Goal: Task Accomplishment & Management: Manage account settings

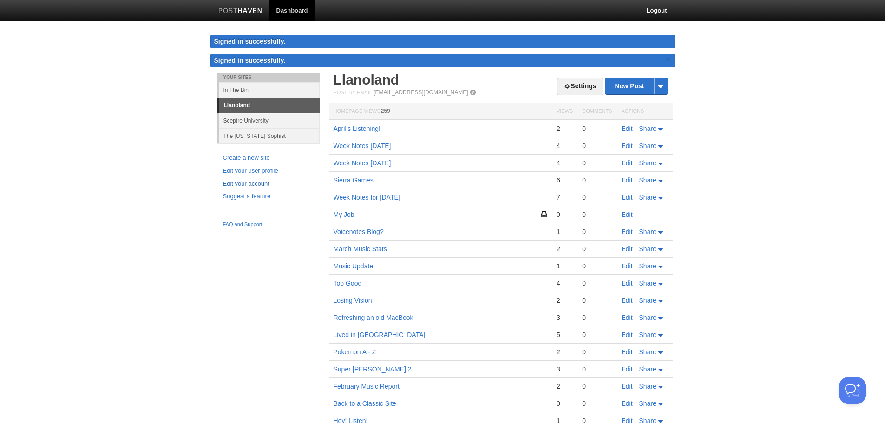
click at [236, 179] on link "Edit your account" at bounding box center [268, 184] width 91 height 10
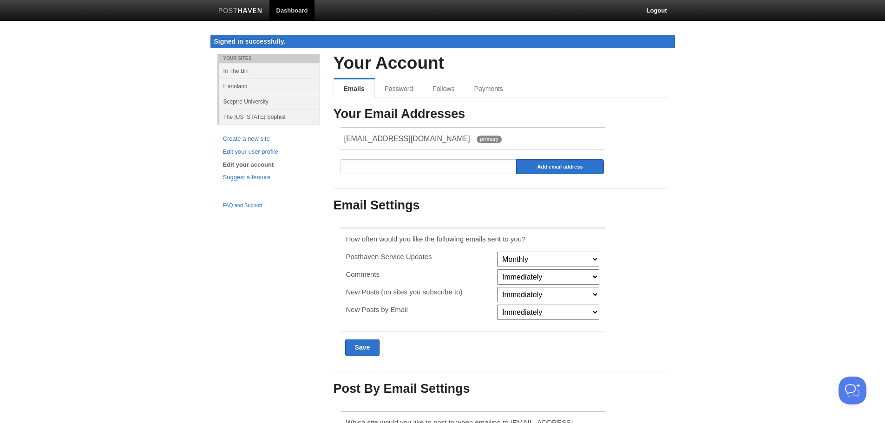
click at [532, 258] on select "Monthly Never" at bounding box center [548, 259] width 102 height 15
click at [655, 236] on div "Your Email Addresses [EMAIL_ADDRESS][DOMAIN_NAME] primary Add email address Ema…" at bounding box center [501, 251] width 335 height 289
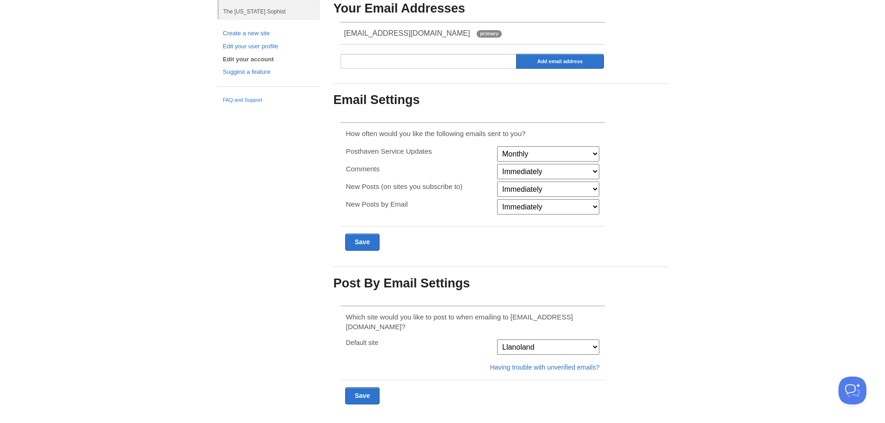
scroll to position [112, 0]
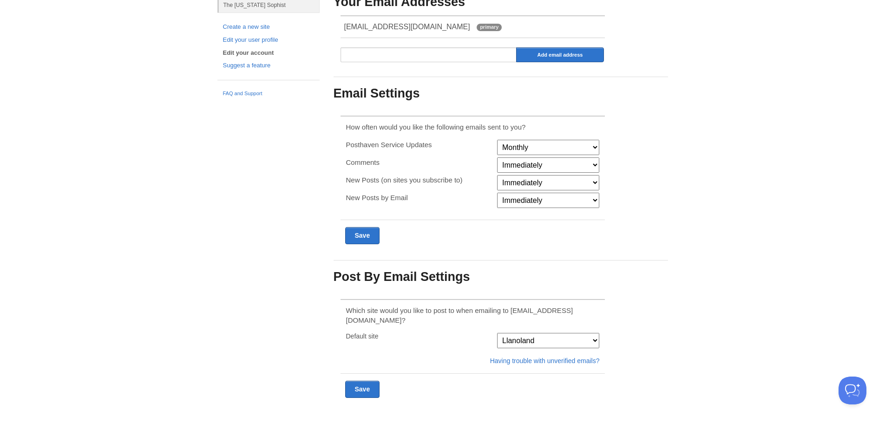
click at [588, 333] on select "The [US_STATE] Sophist [GEOGRAPHIC_DATA] In The Bin [GEOGRAPHIC_DATA]" at bounding box center [548, 340] width 102 height 15
select select "18164"
click at [497, 333] on select "The [US_STATE] Sophist [GEOGRAPHIC_DATA] In The Bin [GEOGRAPHIC_DATA]" at bounding box center [548, 340] width 102 height 15
click at [670, 316] on div "Your Account Emails Password Follows Payments Your Email Addresses [EMAIL_ADDRE…" at bounding box center [501, 187] width 348 height 491
click at [357, 381] on input "Submit" at bounding box center [362, 389] width 35 height 17
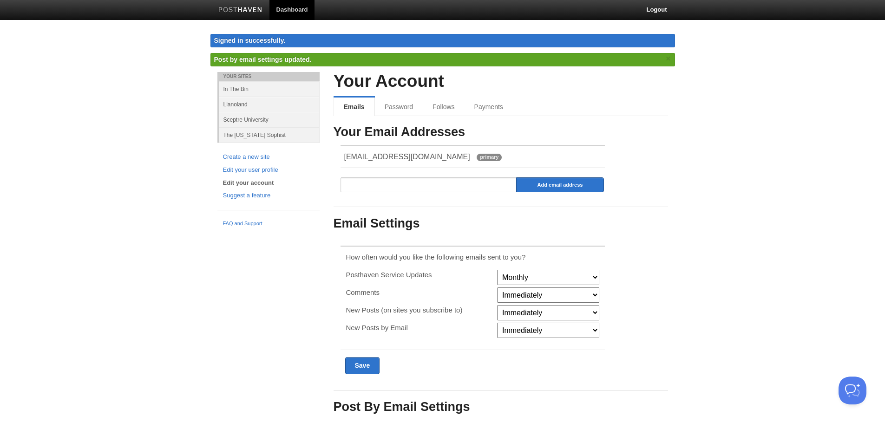
scroll to position [0, 0]
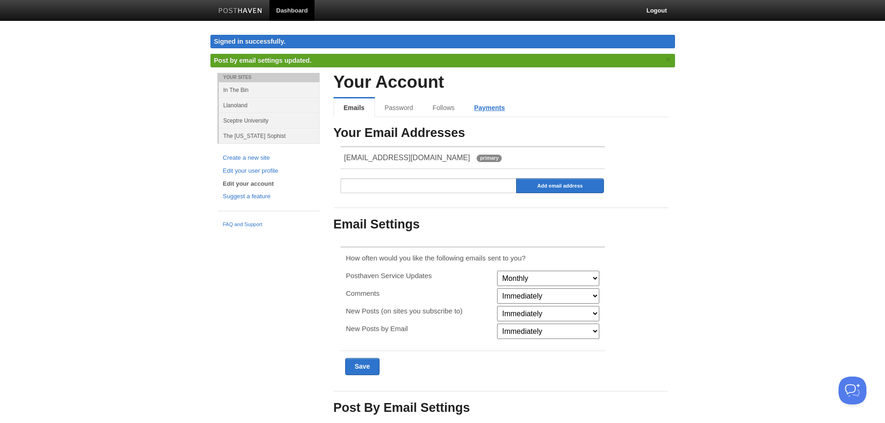
click at [481, 112] on link "Payments" at bounding box center [490, 108] width 50 height 19
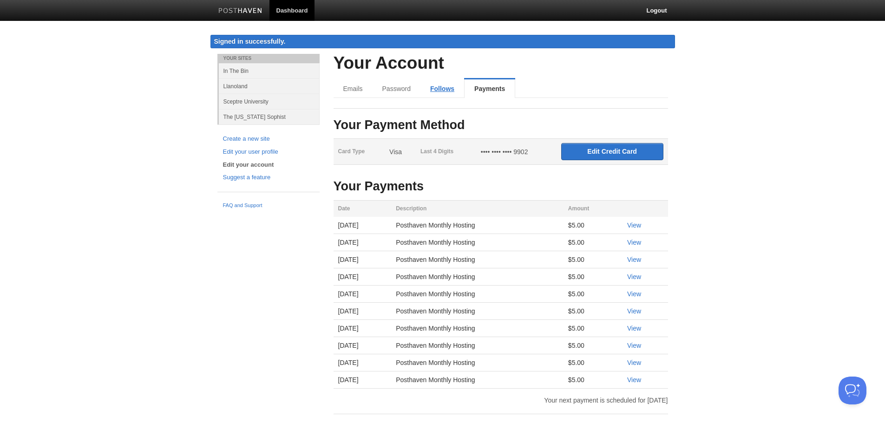
click at [442, 88] on link "Follows" at bounding box center [443, 88] width 44 height 19
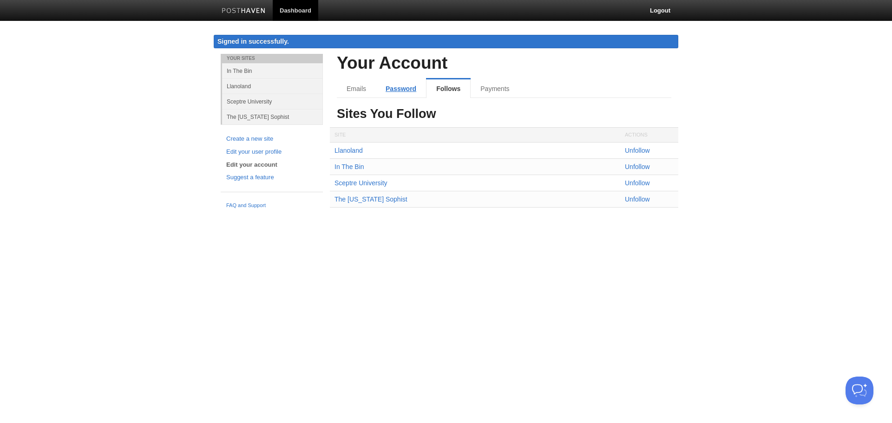
click at [397, 89] on link "Password" at bounding box center [401, 88] width 50 height 19
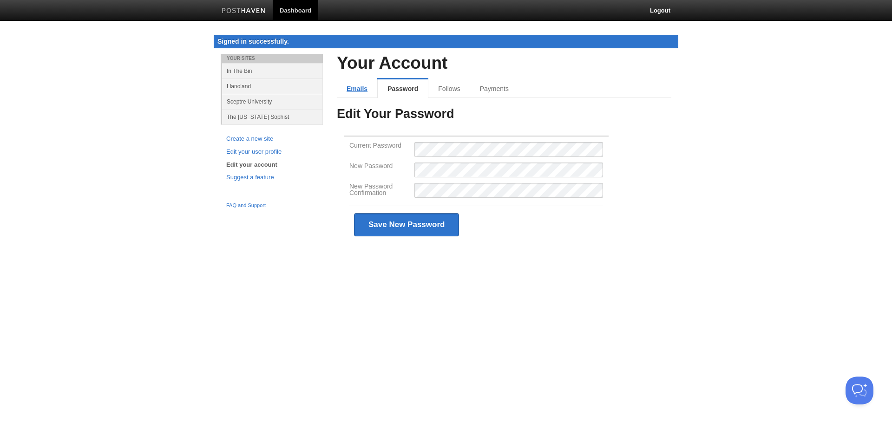
click at [366, 91] on link "Emails" at bounding box center [357, 88] width 40 height 19
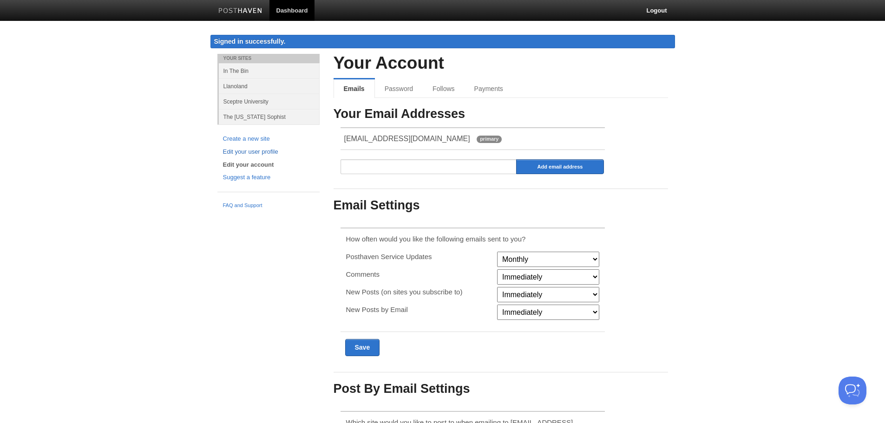
click at [274, 153] on link "Edit your user profile" at bounding box center [268, 152] width 91 height 10
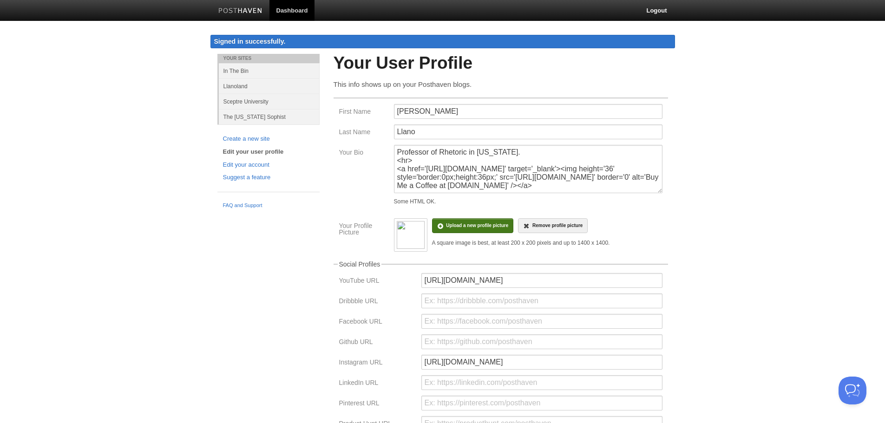
click at [478, 223] on input "file" at bounding box center [197, 230] width 703 height 47
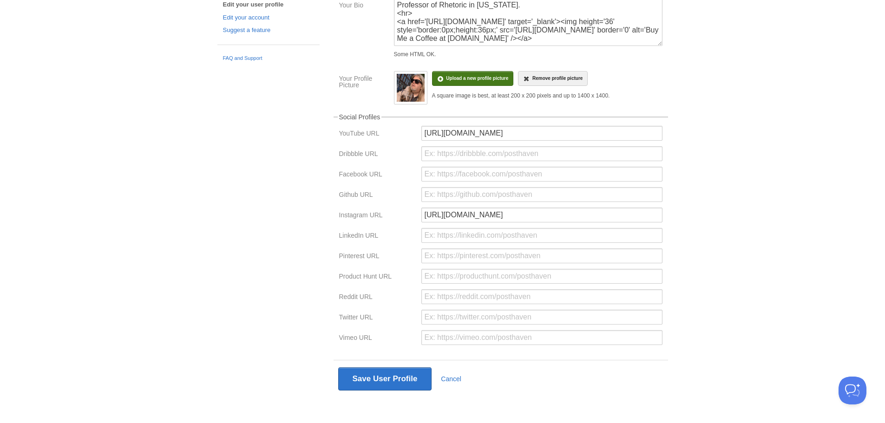
scroll to position [149, 0]
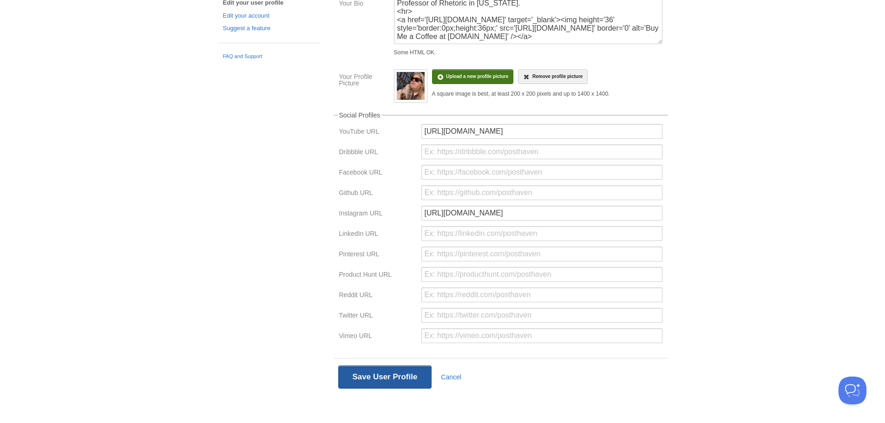
click at [361, 373] on button "Save User Profile" at bounding box center [385, 377] width 94 height 23
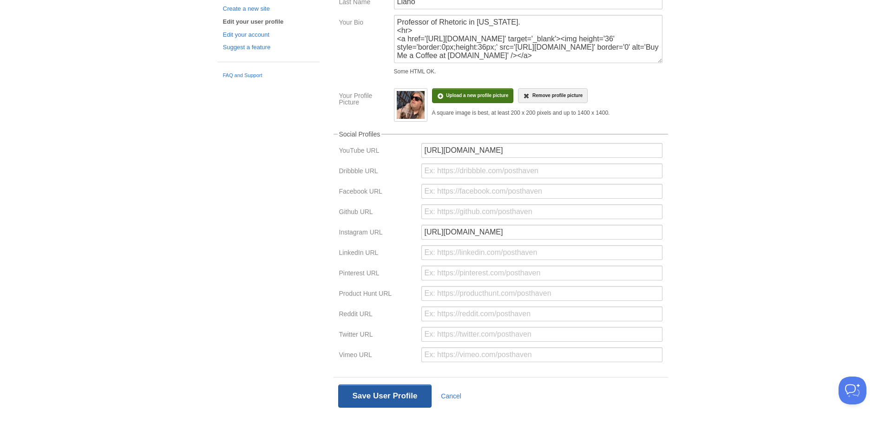
scroll to position [54, 0]
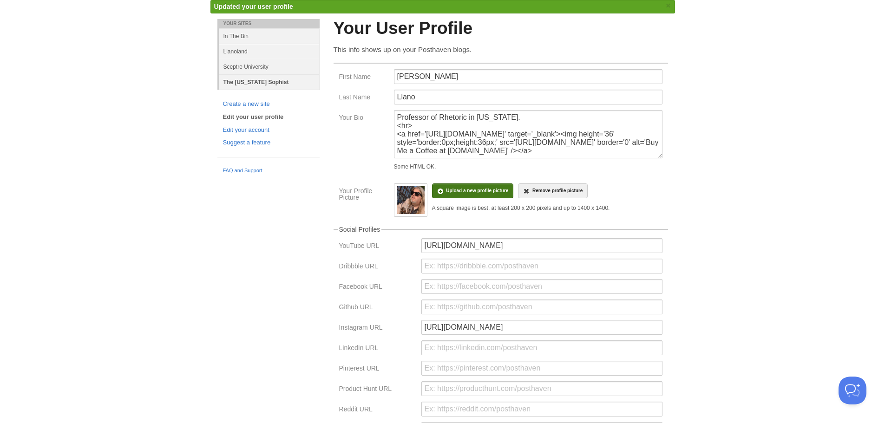
click at [231, 79] on link "The [US_STATE] Sophist" at bounding box center [269, 81] width 101 height 15
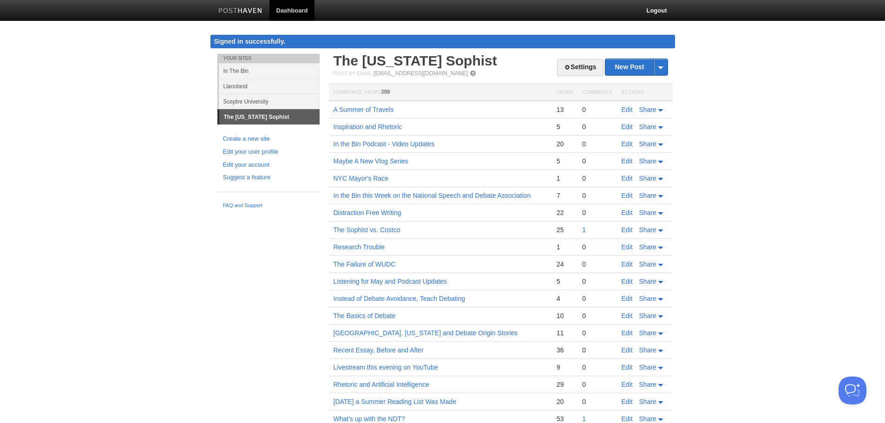
click at [815, 104] on body "Dashboard Logout Signed in successfully. Signed in successfully. × Post by emai…" at bounding box center [442, 415] width 885 height 831
